Goal: Information Seeking & Learning: Learn about a topic

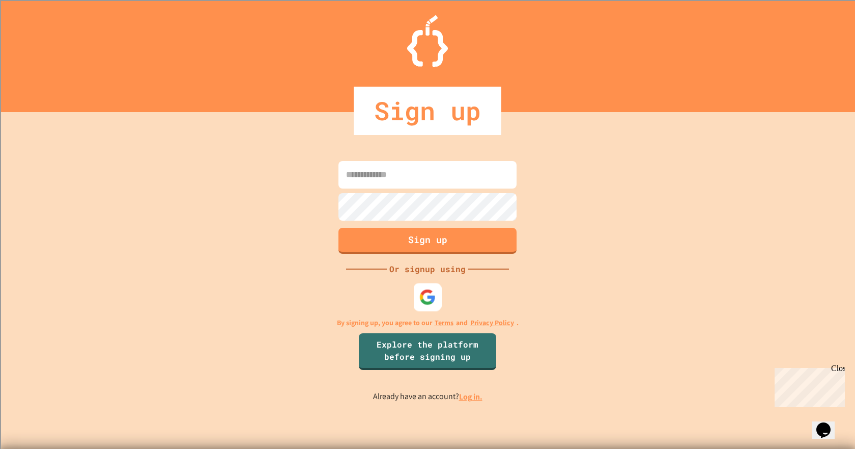
click at [432, 296] on img at bounding box center [428, 296] width 17 height 17
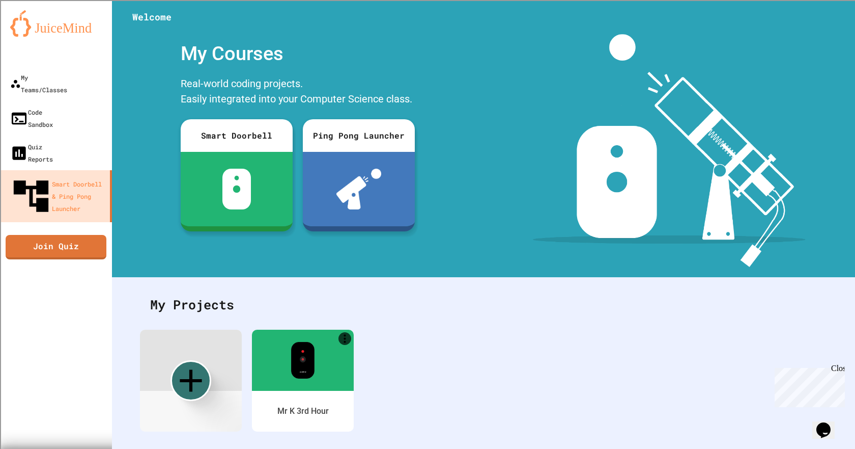
click at [546, 130] on img at bounding box center [669, 150] width 273 height 233
click at [321, 382] on div at bounding box center [303, 359] width 104 height 62
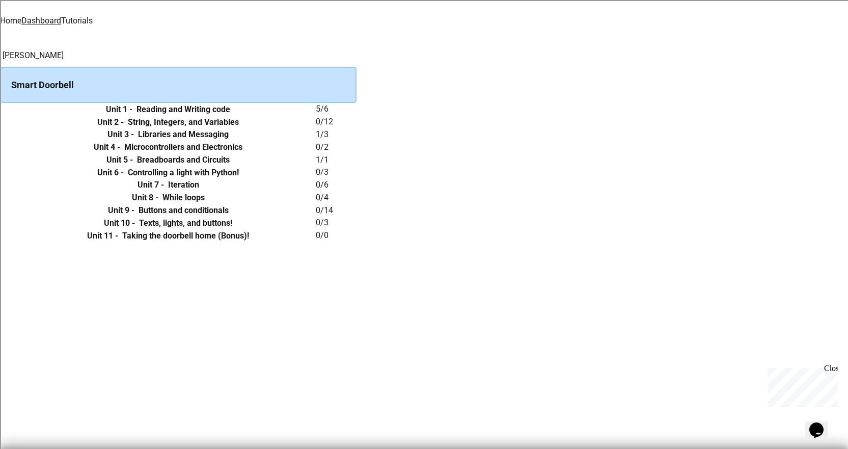
click at [0, 109] on icon "expand row" at bounding box center [0, 109] width 0 height 0
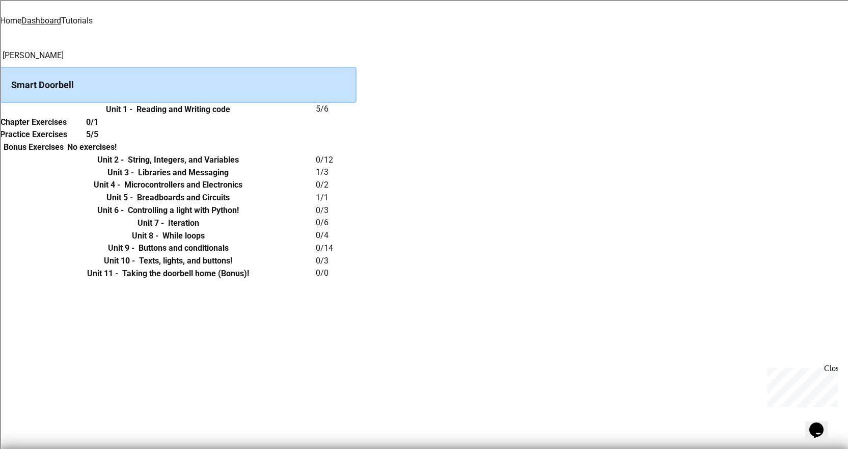
click at [98, 128] on h6 "0/1" at bounding box center [92, 122] width 12 height 12
click at [93, 16] on link "Tutorials" at bounding box center [77, 21] width 32 height 10
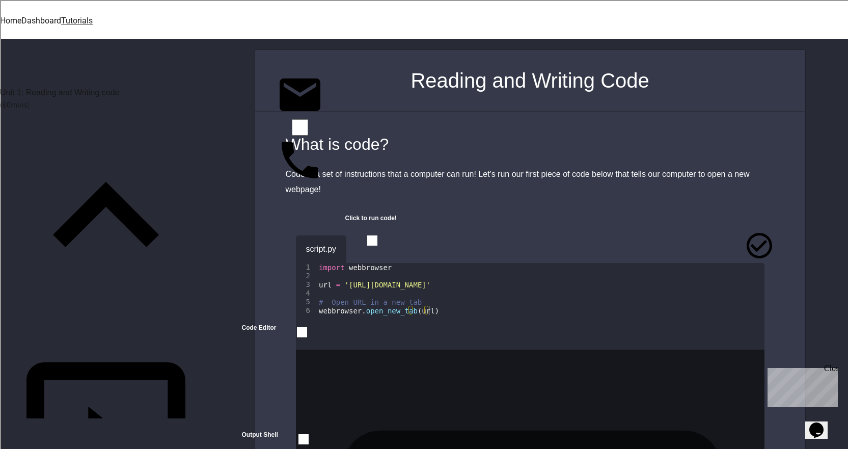
click at [361, 246] on button "button" at bounding box center [361, 246] width 0 height 0
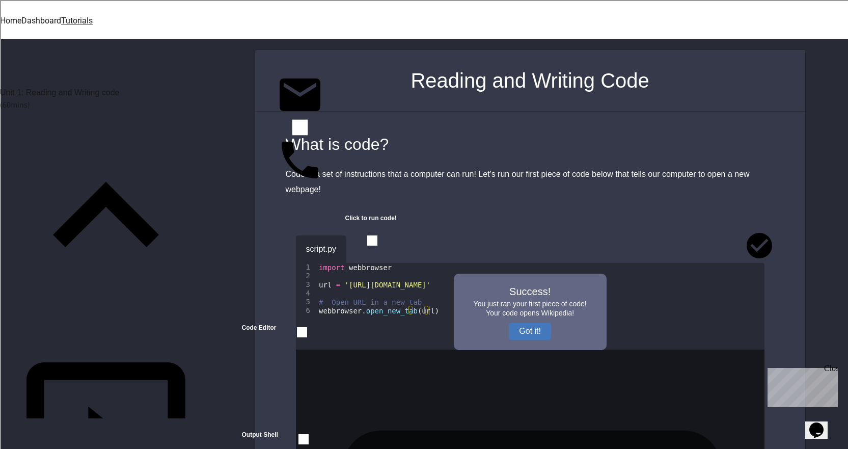
scroll to position [153, 0]
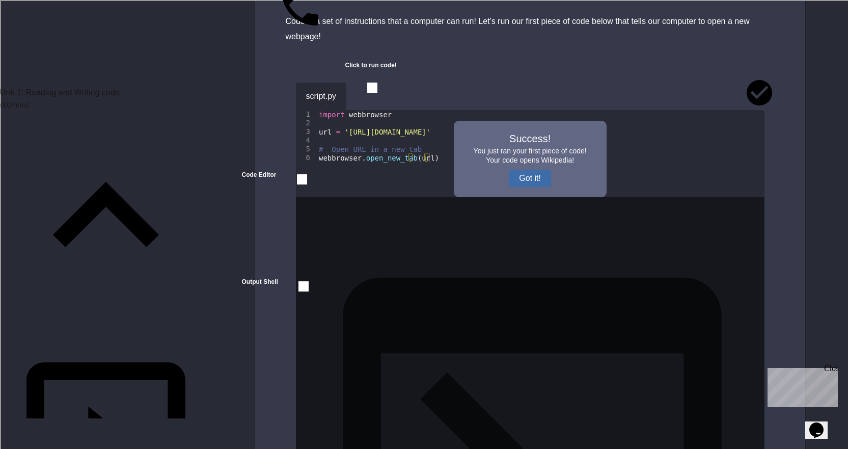
click at [517, 171] on button "Got it!" at bounding box center [530, 178] width 42 height 17
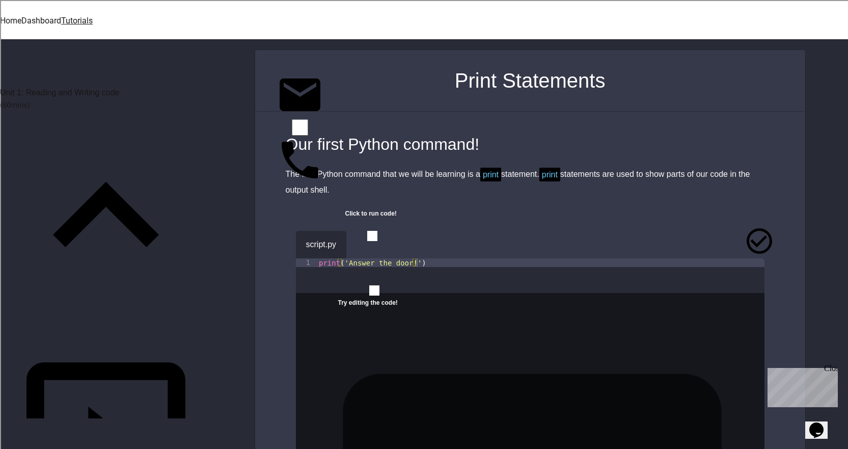
click at [361, 242] on icon "button" at bounding box center [361, 242] width 0 height 0
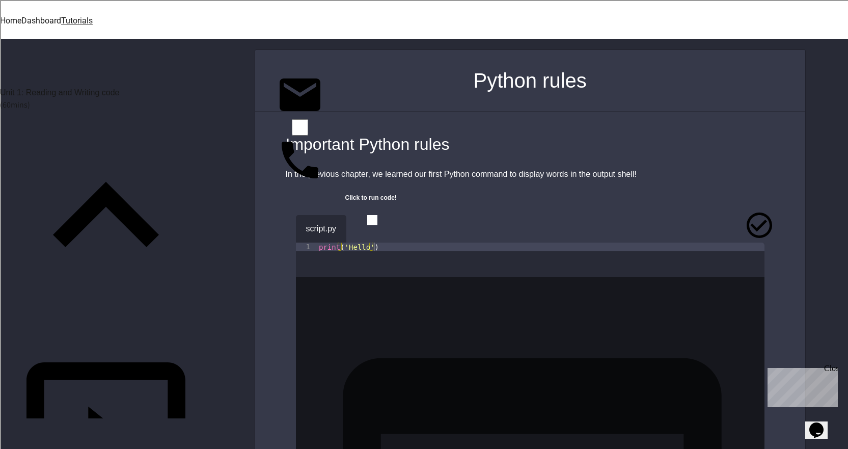
click at [361, 226] on icon "button" at bounding box center [361, 226] width 0 height 0
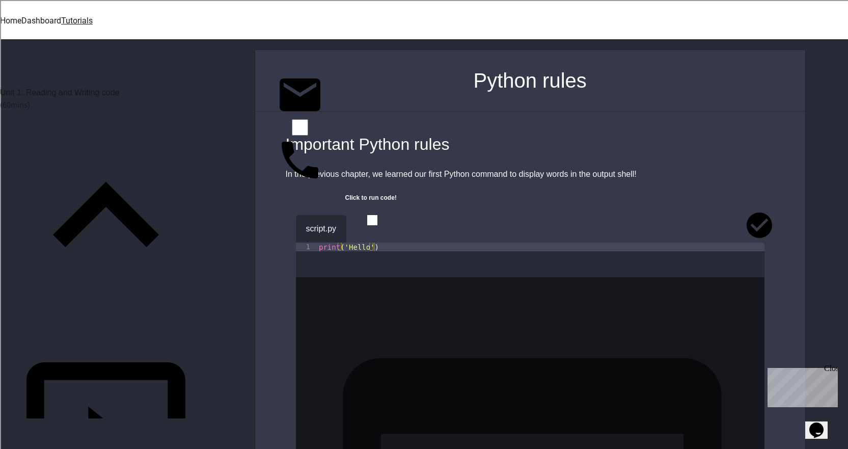
click at [361, 226] on icon "button" at bounding box center [361, 226] width 0 height 0
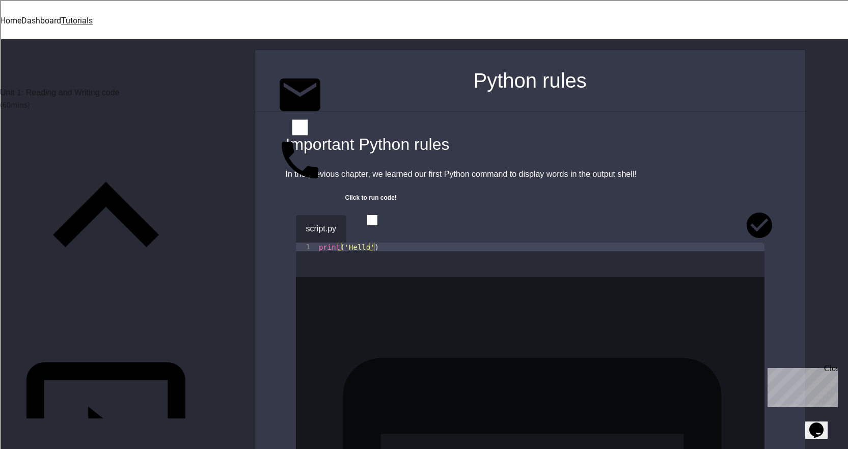
click at [361, 226] on icon "button" at bounding box center [361, 226] width 0 height 0
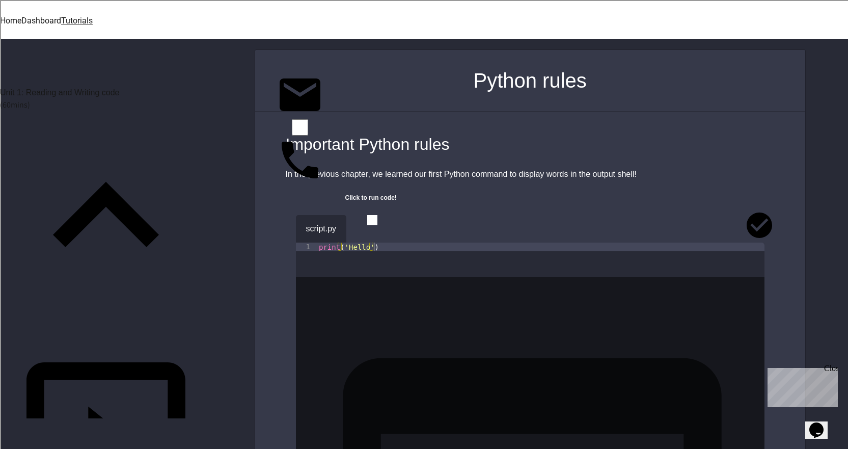
click at [361, 226] on icon "button" at bounding box center [361, 226] width 0 height 0
drag, startPoint x: 370, startPoint y: 224, endPoint x: 371, endPoint y: 218, distance: 6.1
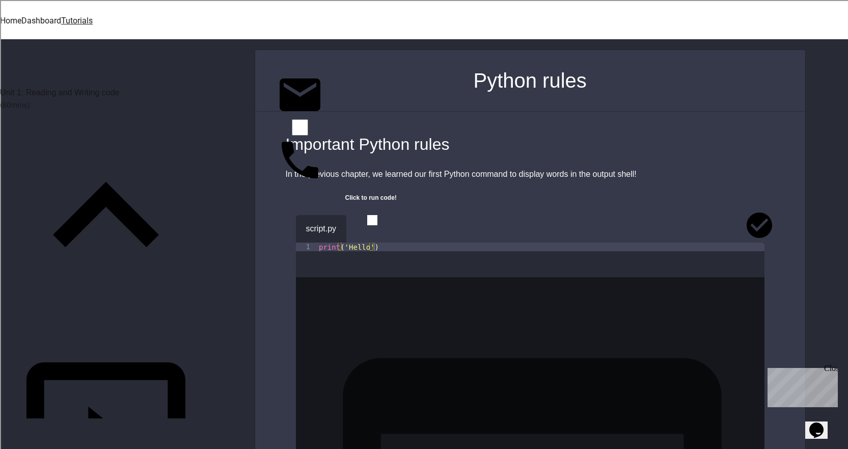
click at [361, 226] on icon "button" at bounding box center [361, 226] width 0 height 0
click at [371, 229] on icon "button" at bounding box center [369, 232] width 6 height 7
drag, startPoint x: 371, startPoint y: 218, endPoint x: 375, endPoint y: 205, distance: 13.5
click at [361, 226] on icon "button" at bounding box center [361, 226] width 0 height 0
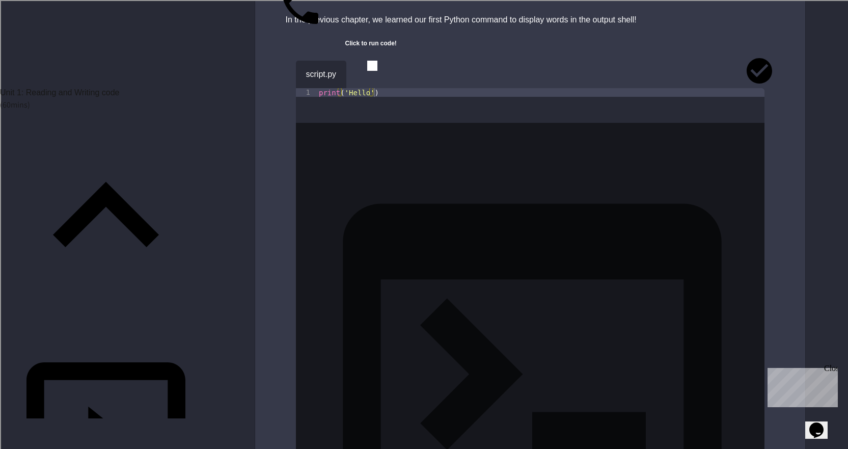
scroll to position [153, 0]
click at [361, 73] on icon "button" at bounding box center [361, 73] width 0 height 0
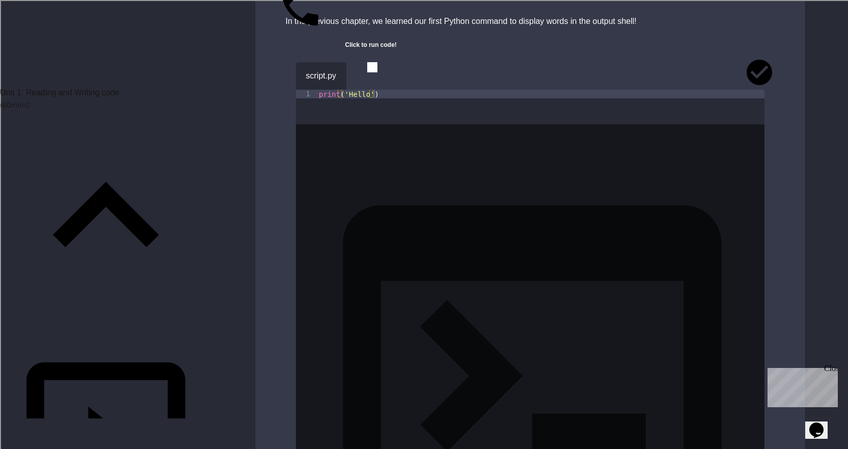
click at [361, 73] on icon "button" at bounding box center [361, 73] width 0 height 0
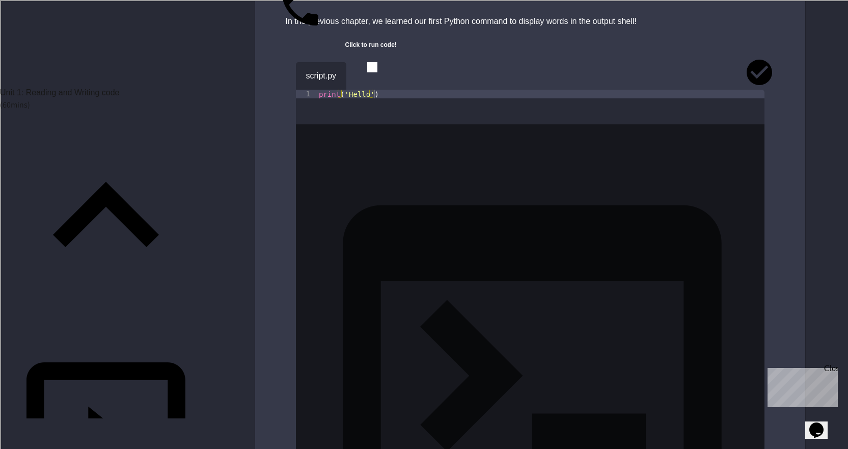
click at [361, 73] on icon "button" at bounding box center [361, 73] width 0 height 0
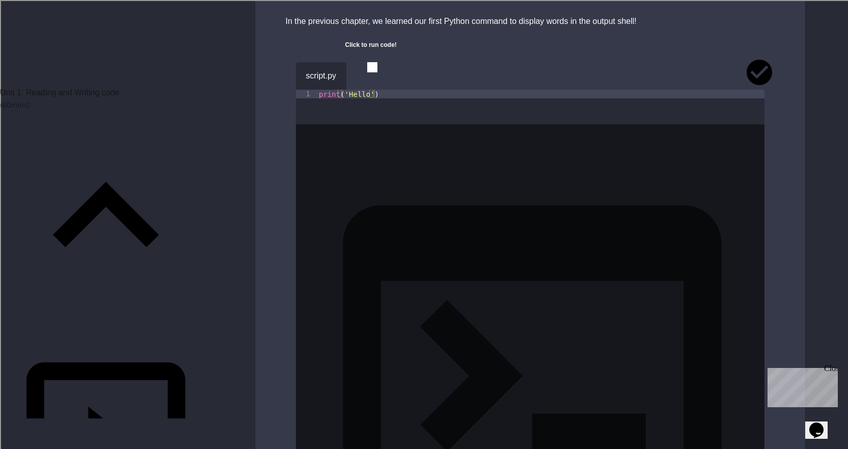
click at [361, 73] on icon "button" at bounding box center [361, 73] width 0 height 0
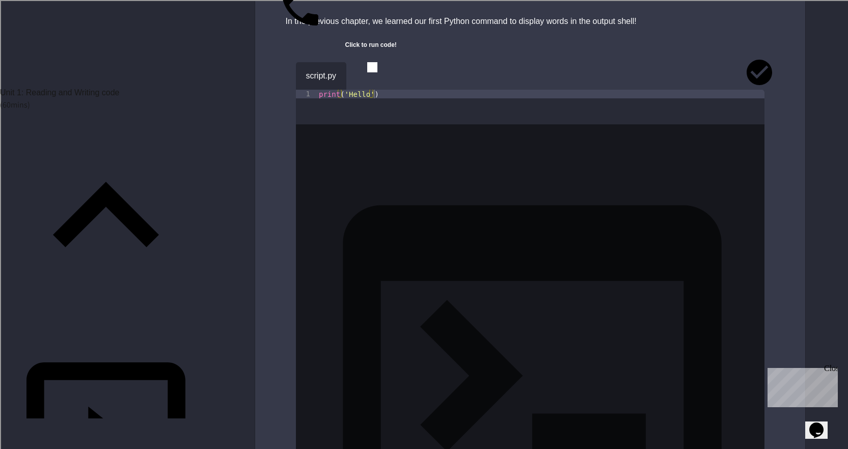
click at [361, 73] on icon "button" at bounding box center [361, 73] width 0 height 0
click at [382, 73] on icon "button" at bounding box center [382, 73] width 0 height 0
click at [361, 73] on icon "button" at bounding box center [361, 73] width 0 height 0
click at [382, 73] on button "button" at bounding box center [382, 73] width 0 height 0
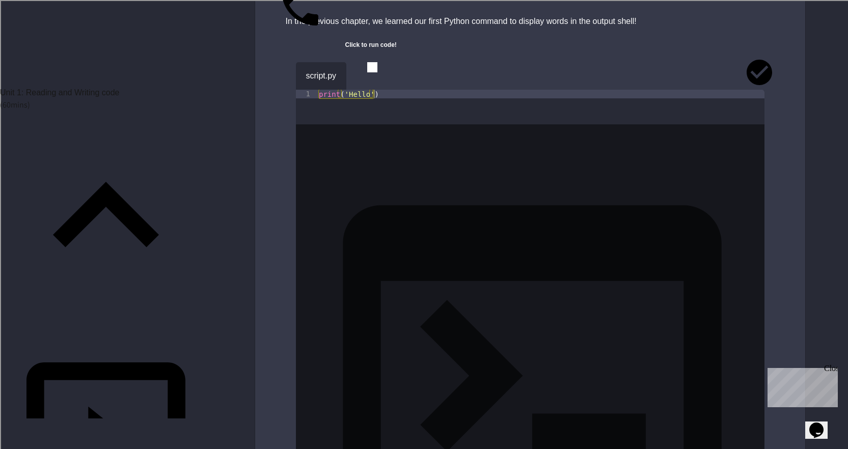
click at [382, 73] on button "button" at bounding box center [382, 73] width 0 height 0
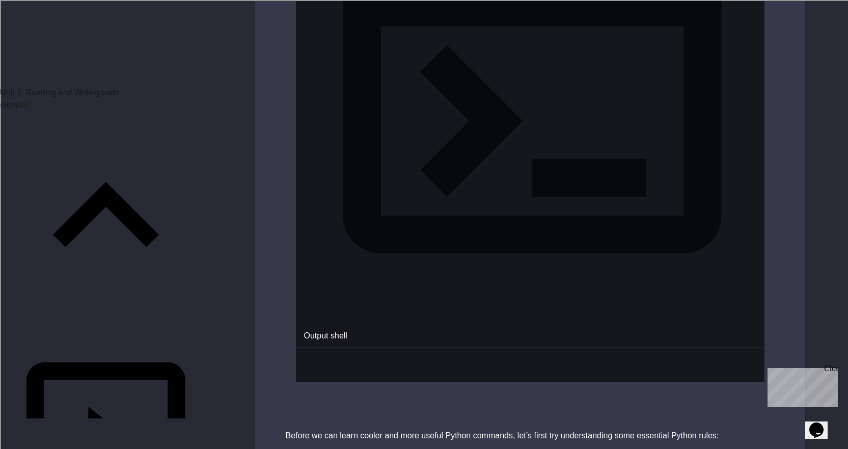
type textarea "**********"
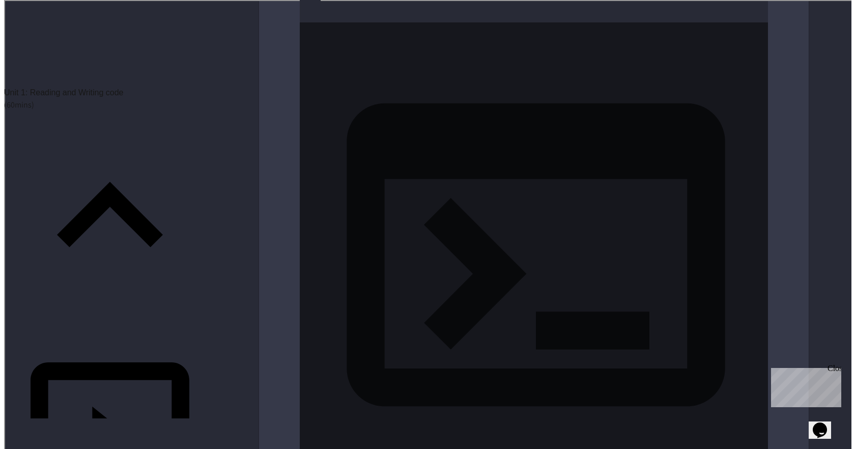
scroll to position [0, 0]
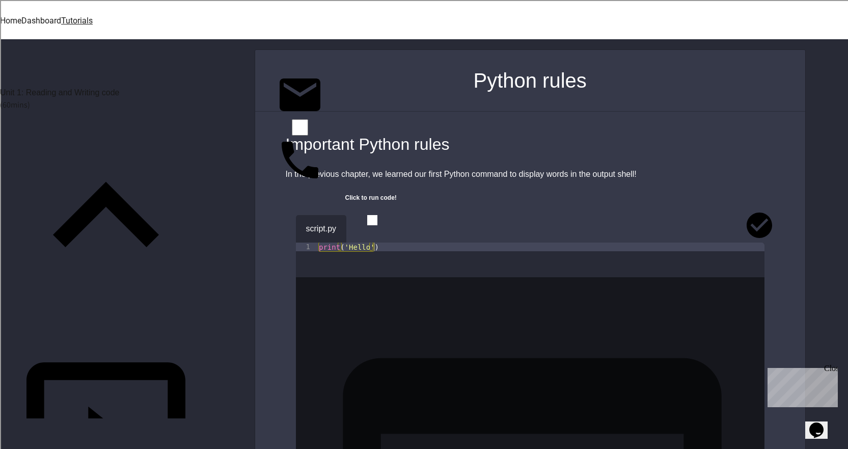
click at [21, 16] on link "Home" at bounding box center [10, 21] width 21 height 10
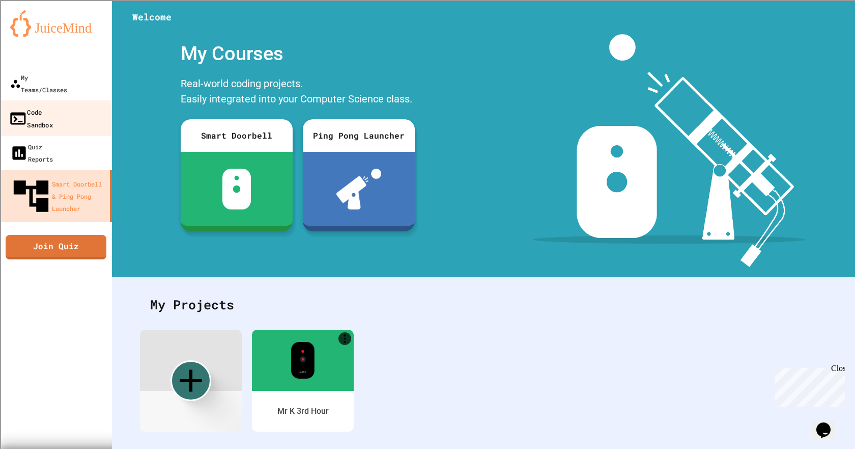
click at [45, 105] on div "Code Sandbox" at bounding box center [31, 117] width 44 height 25
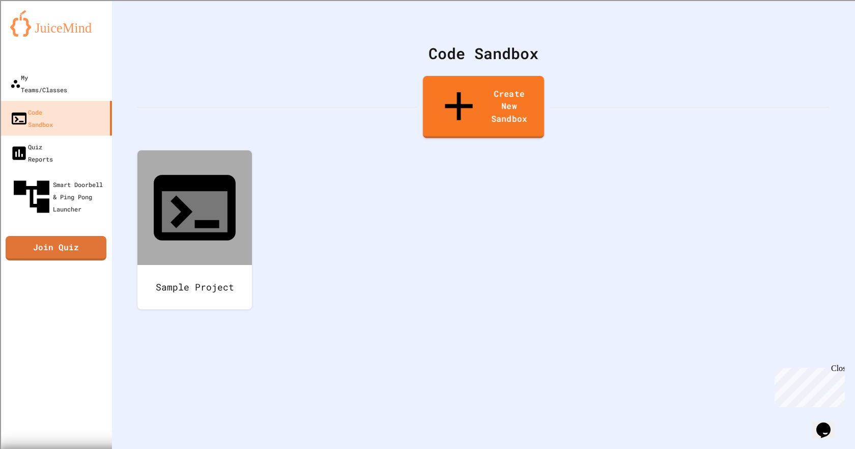
click at [440, 86] on icon at bounding box center [458, 106] width 47 height 48
